Goal: Information Seeking & Learning: Learn about a topic

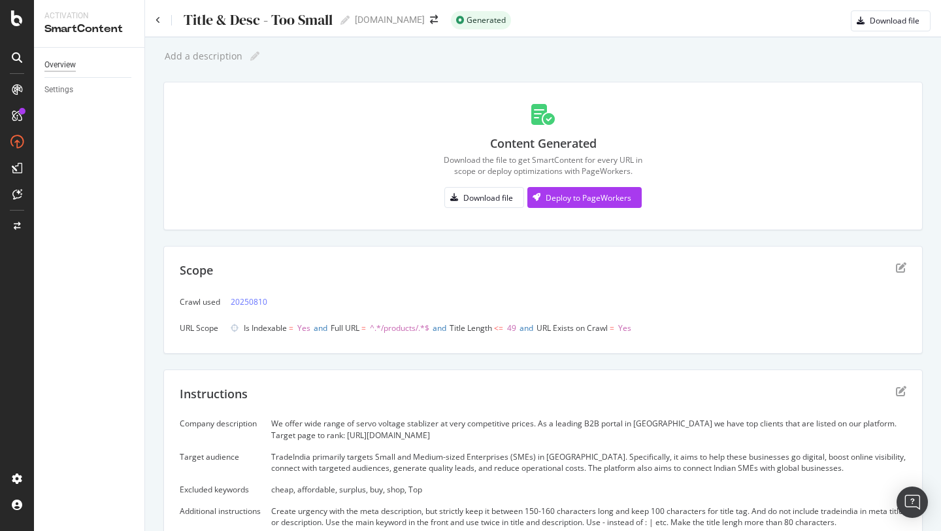
click at [67, 64] on div "Overview" at bounding box center [59, 65] width 31 height 14
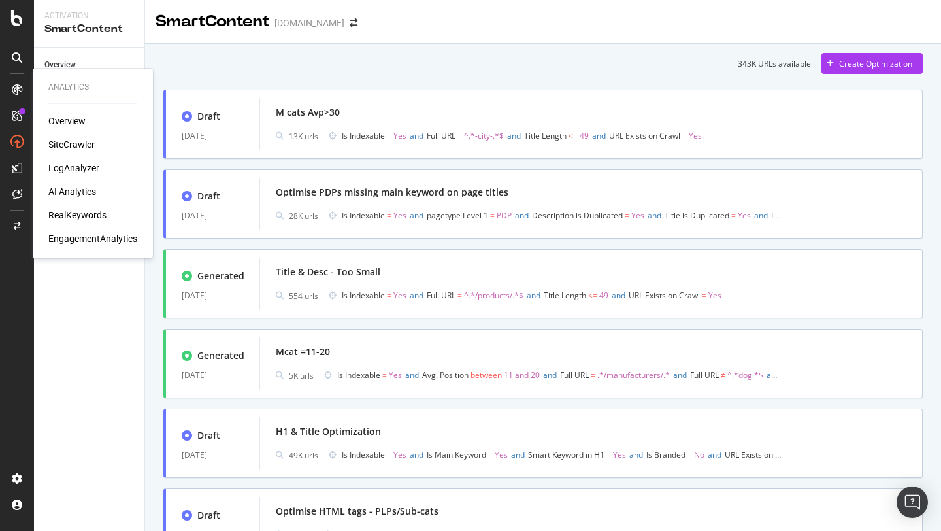
click at [19, 91] on icon at bounding box center [17, 89] width 10 height 10
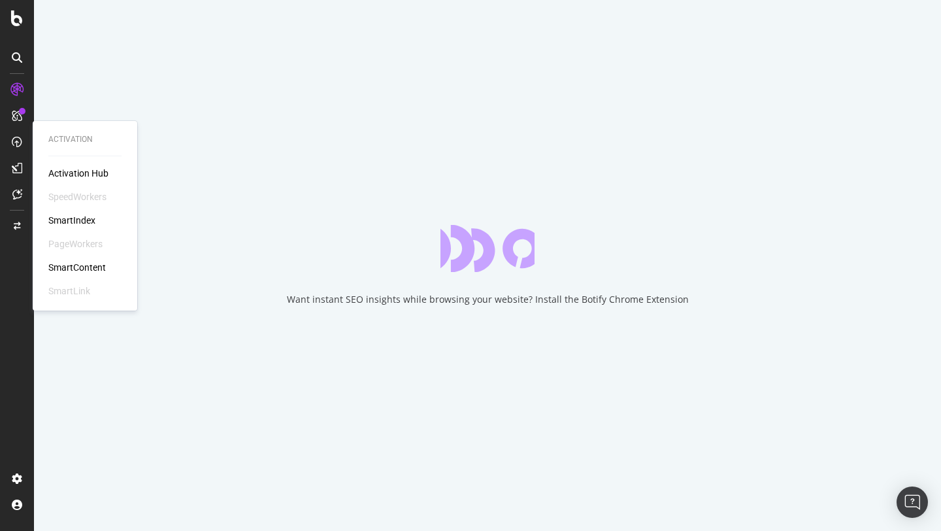
click at [15, 135] on div at bounding box center [17, 141] width 21 height 21
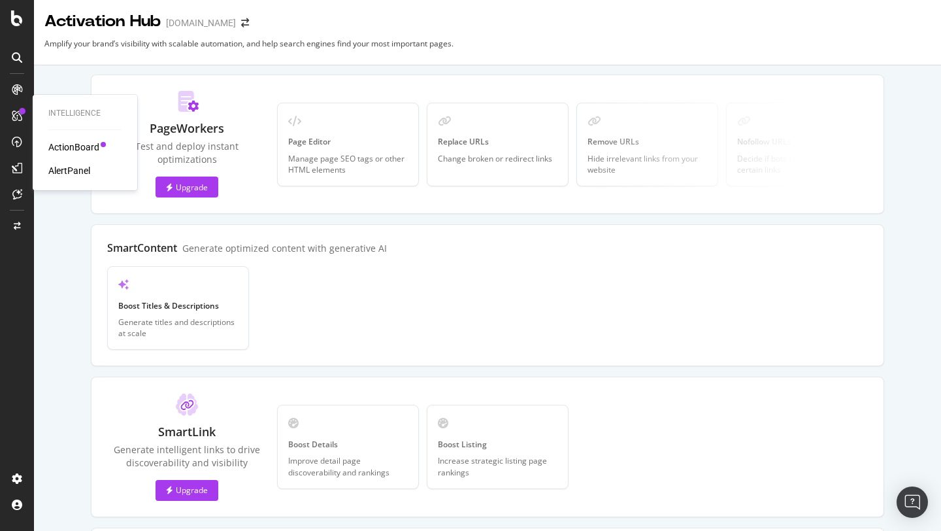
click at [21, 119] on icon at bounding box center [17, 115] width 10 height 10
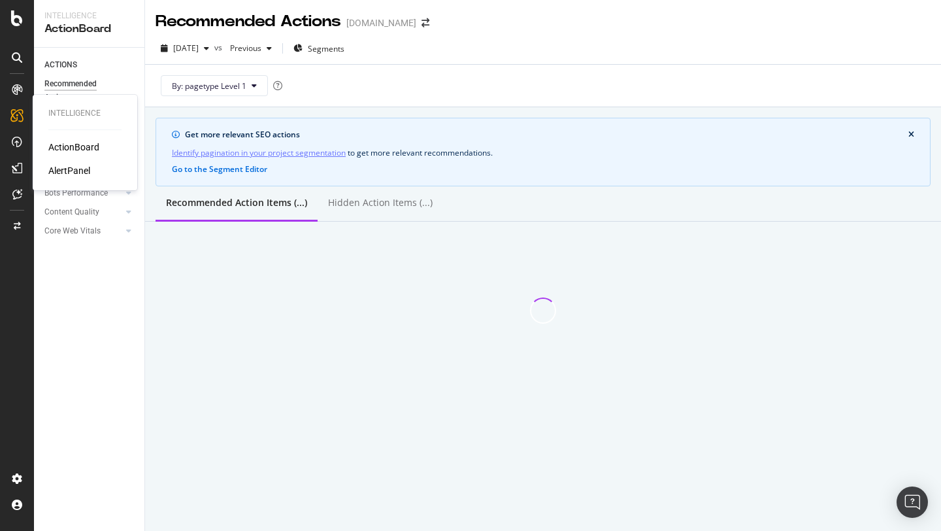
click at [52, 143] on div "ActionBoard" at bounding box center [73, 147] width 51 height 13
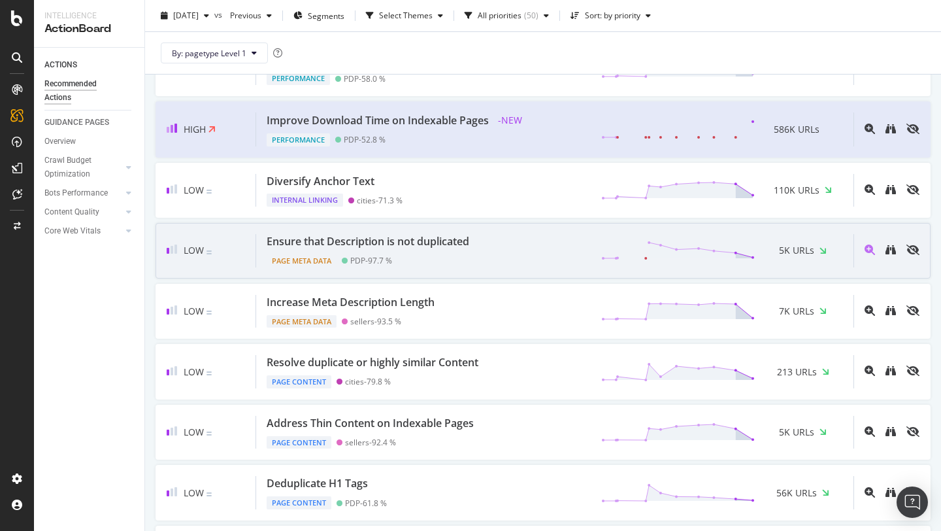
scroll to position [337, 0]
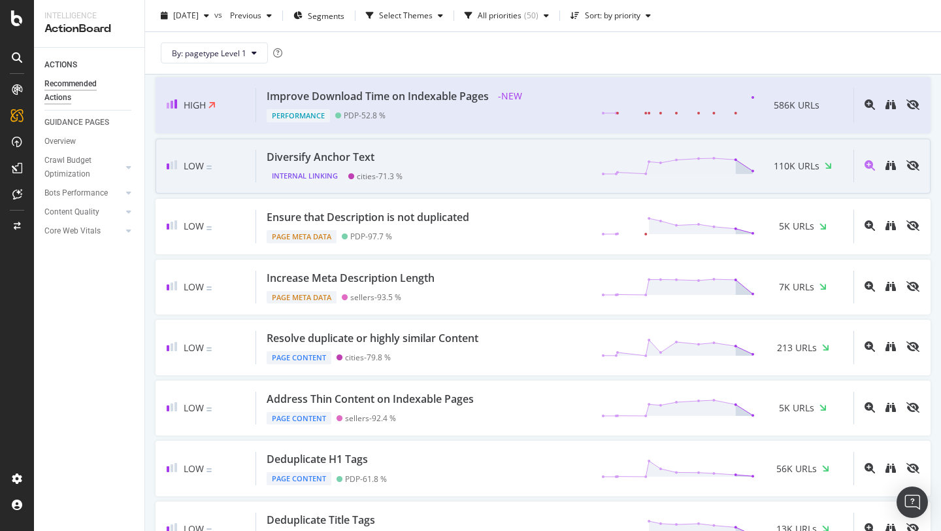
click at [324, 157] on div "Diversify Anchor Text" at bounding box center [321, 157] width 108 height 15
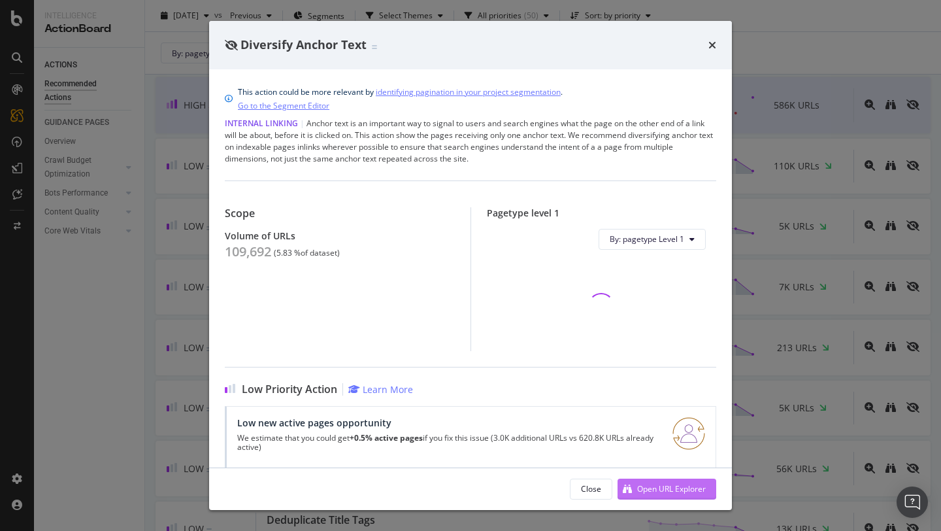
click at [640, 488] on div "Open URL Explorer" at bounding box center [671, 488] width 69 height 11
